Goal: Information Seeking & Learning: Check status

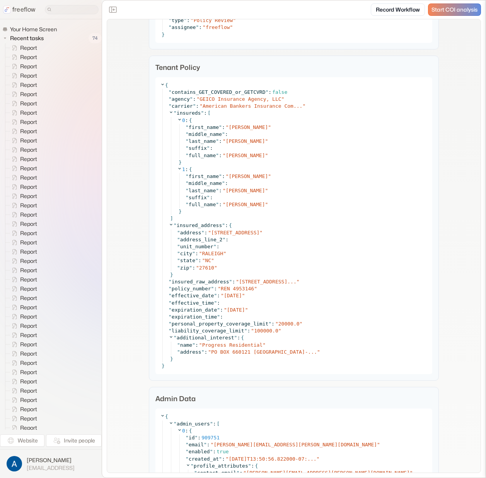
scroll to position [1120, 0]
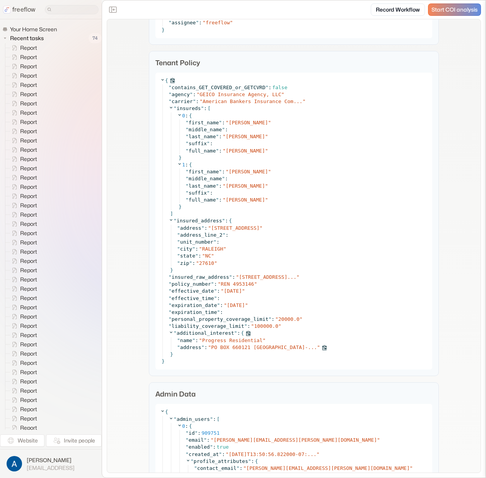
click at [252, 347] on span "PO BOX 660121 DALLAS TX 75266-..." at bounding box center [264, 348] width 106 height 6
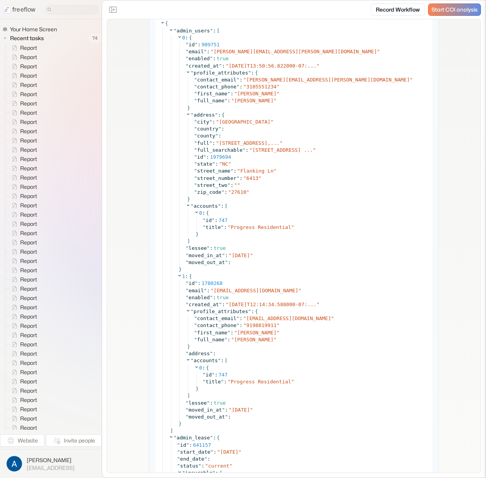
scroll to position [1501, 0]
